Goal: Navigation & Orientation: Find specific page/section

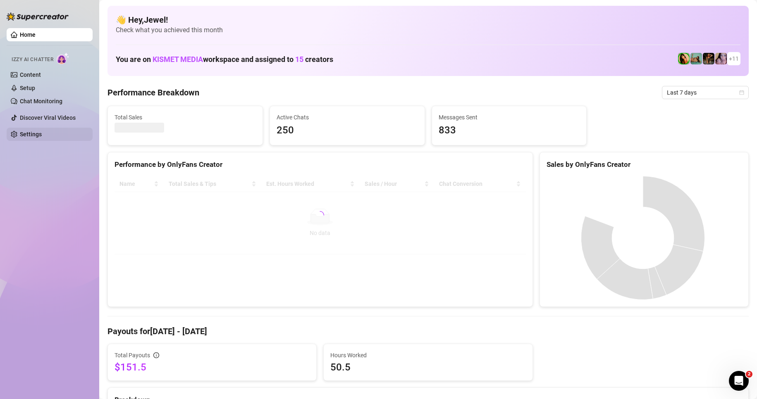
click at [42, 137] on link "Settings" at bounding box center [31, 134] width 22 height 7
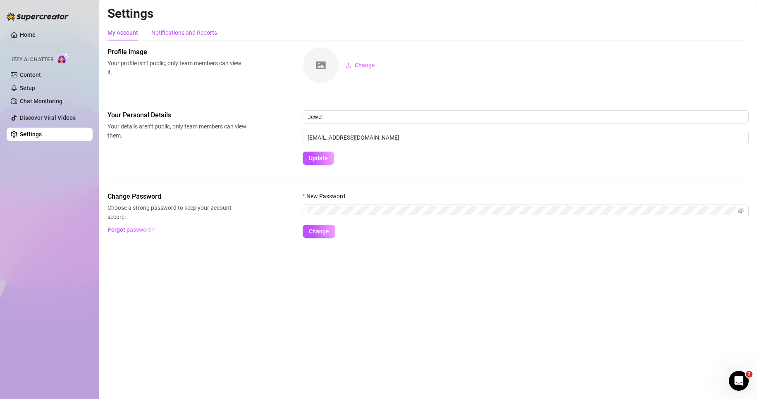
click at [199, 33] on div "Notifications and Reports" at bounding box center [184, 32] width 66 height 9
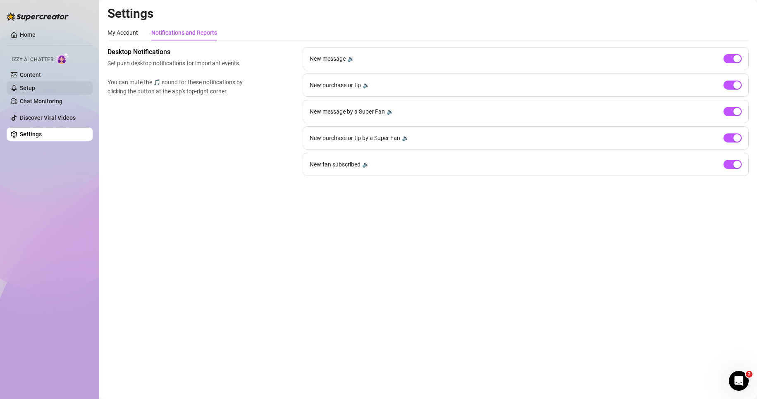
click at [35, 85] on link "Setup" at bounding box center [27, 88] width 15 height 7
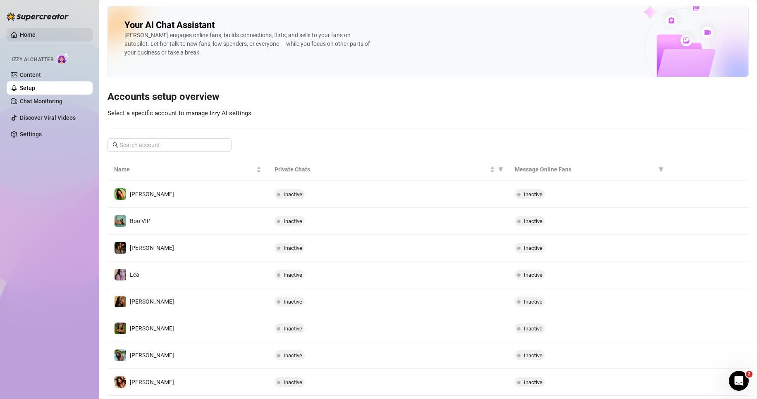
click at [24, 31] on link "Home" at bounding box center [28, 34] width 16 height 7
